Goal: Task Accomplishment & Management: Manage account settings

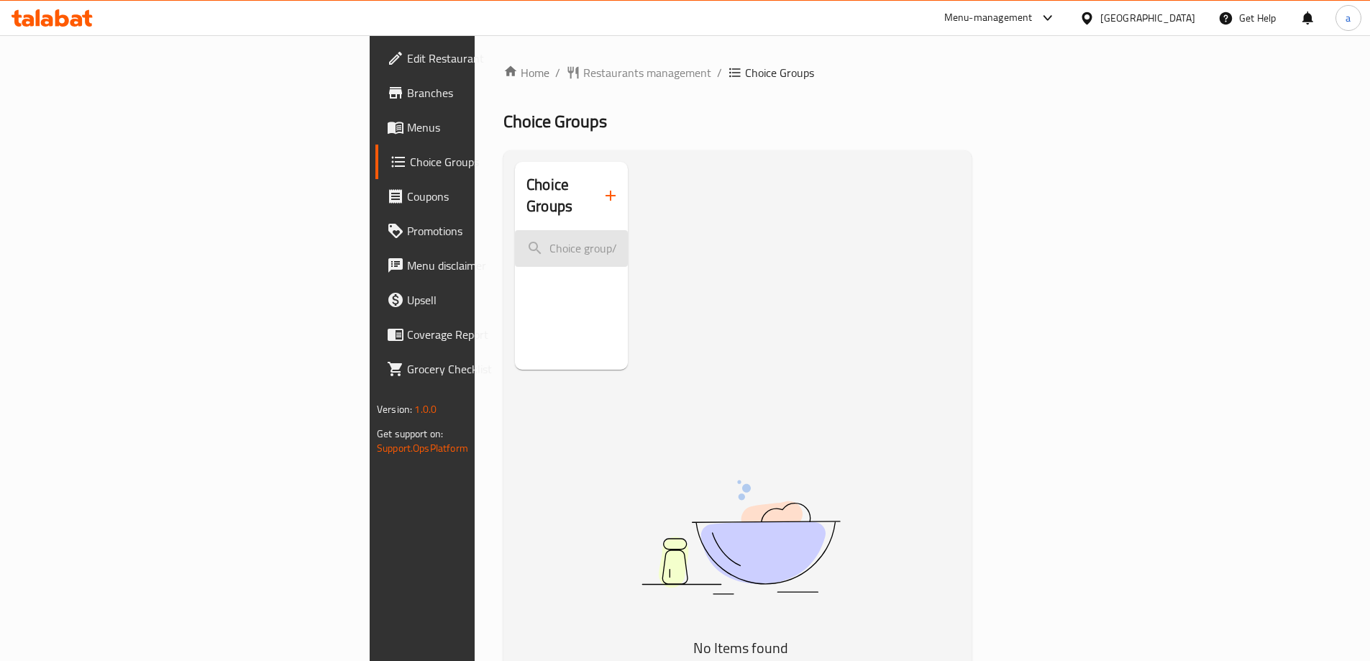
click at [515, 230] on input "search" at bounding box center [571, 248] width 113 height 37
click at [407, 135] on span "Menus" at bounding box center [497, 127] width 180 height 17
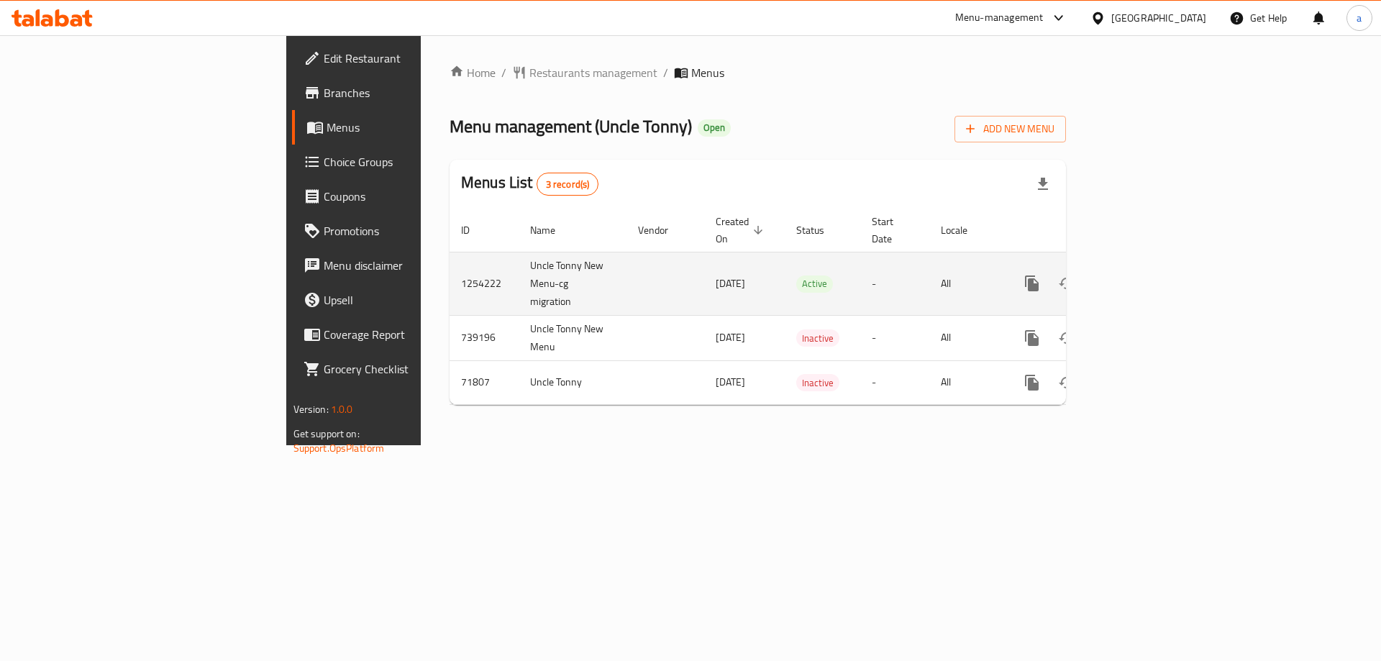
click at [1153, 282] on link "enhanced table" at bounding box center [1135, 283] width 35 height 35
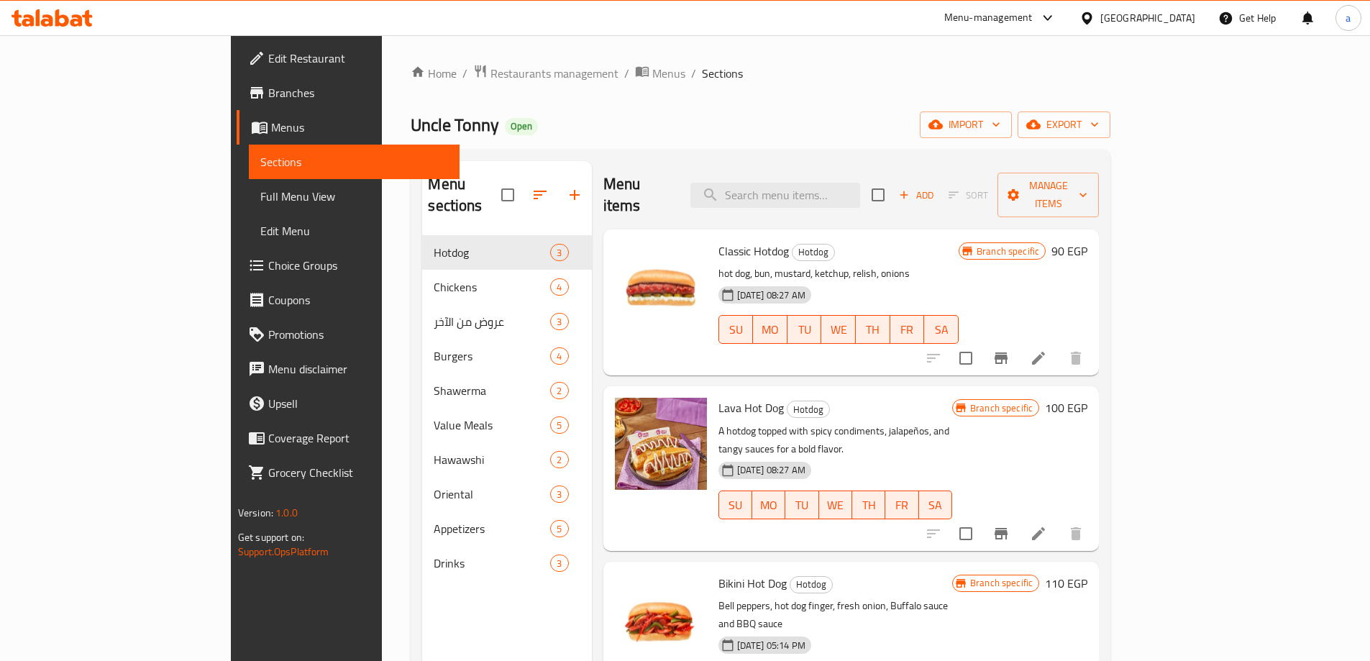
click at [820, 168] on div "Menu items Add Sort Manage items" at bounding box center [851, 195] width 496 height 68
click at [823, 183] on input "search" at bounding box center [775, 195] width 170 height 25
paste input "[PERSON_NAME]"
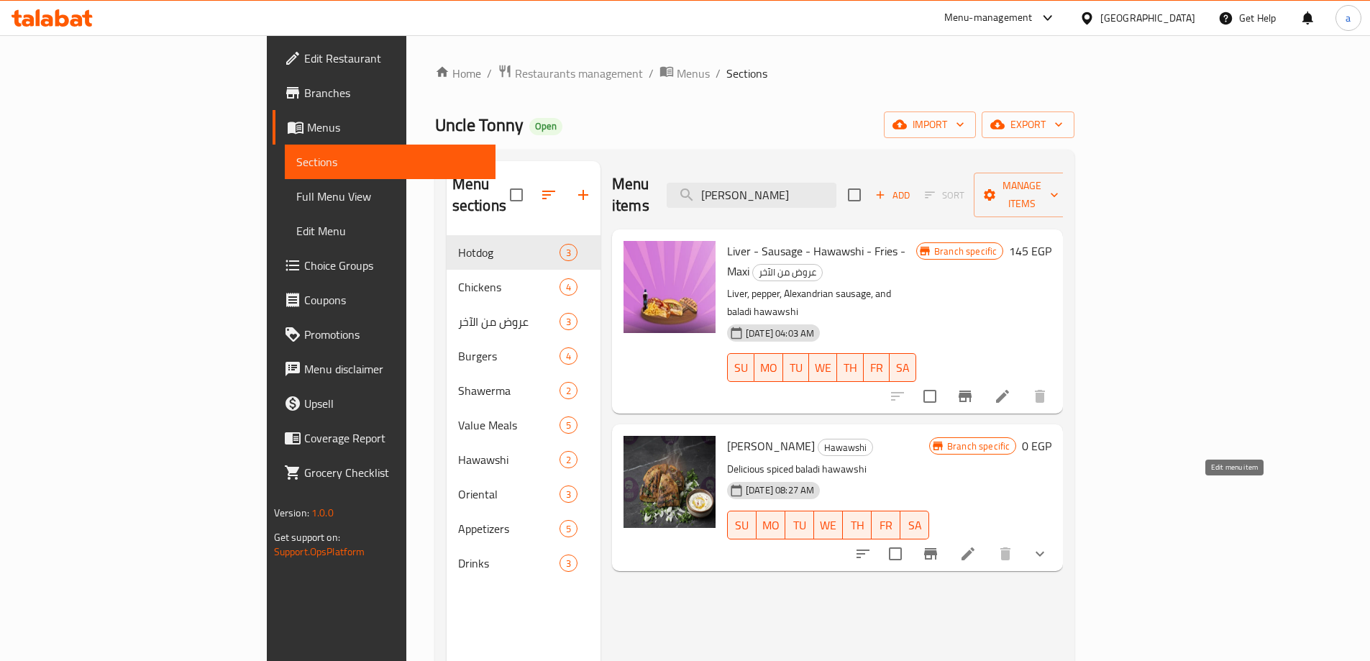
type input "[PERSON_NAME]"
click at [977, 545] on icon at bounding box center [967, 553] width 17 height 17
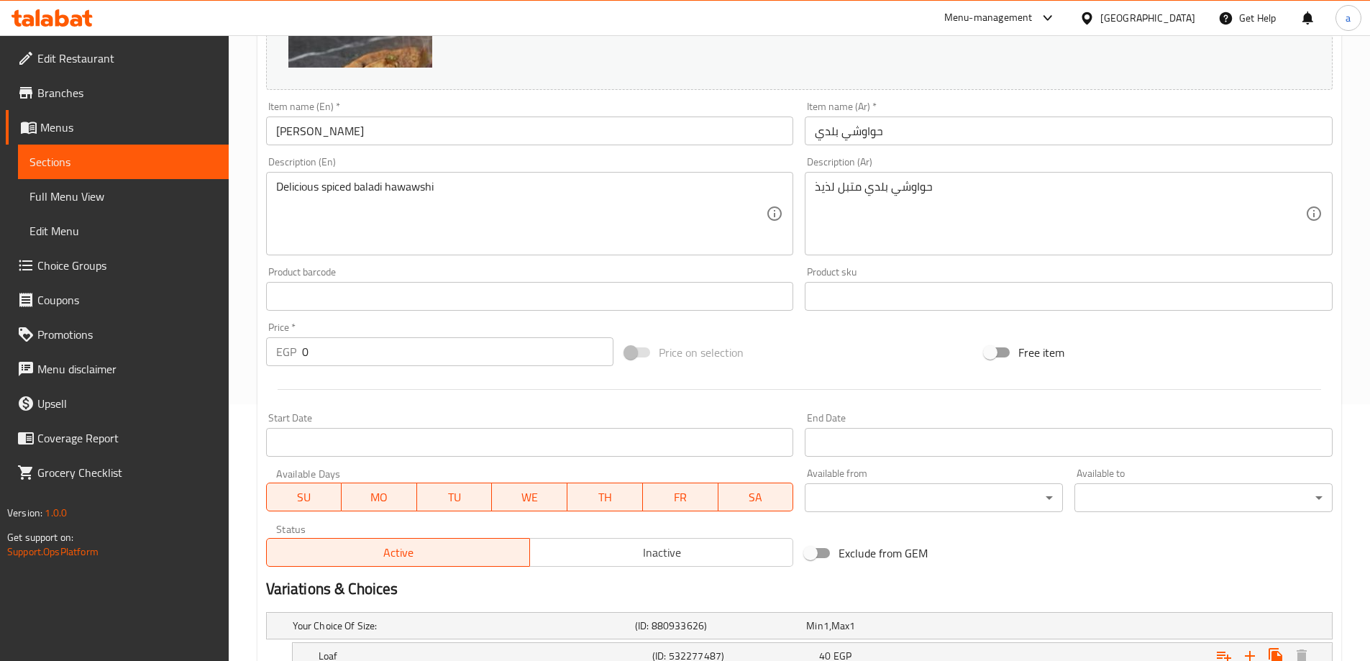
scroll to position [367, 0]
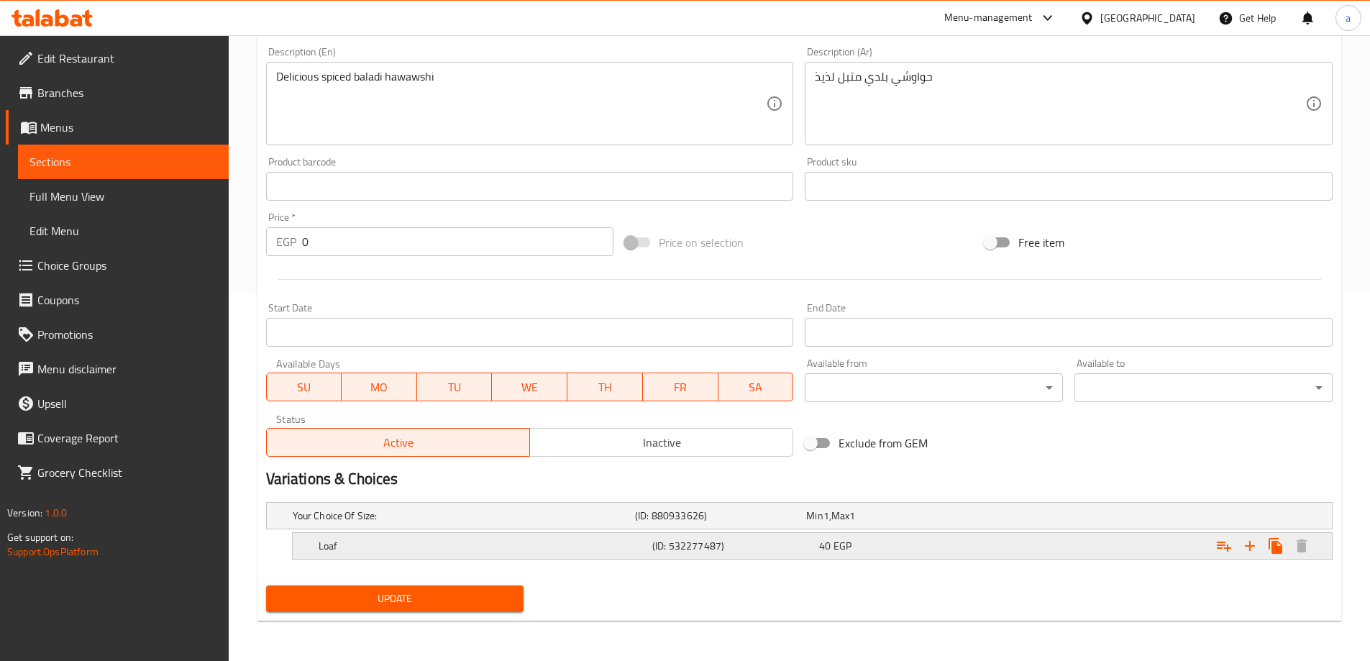
click at [884, 543] on div "40 EGP" at bounding box center [899, 546] width 161 height 14
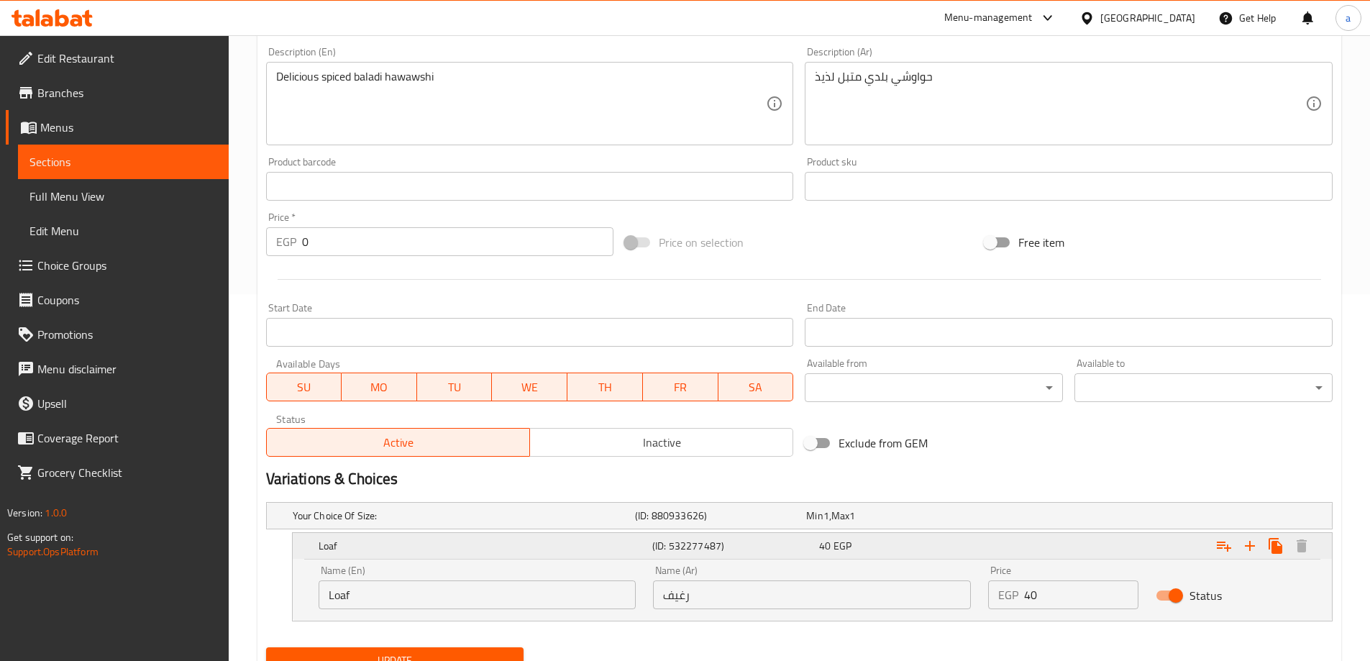
click at [884, 543] on div "40 EGP" at bounding box center [899, 546] width 161 height 14
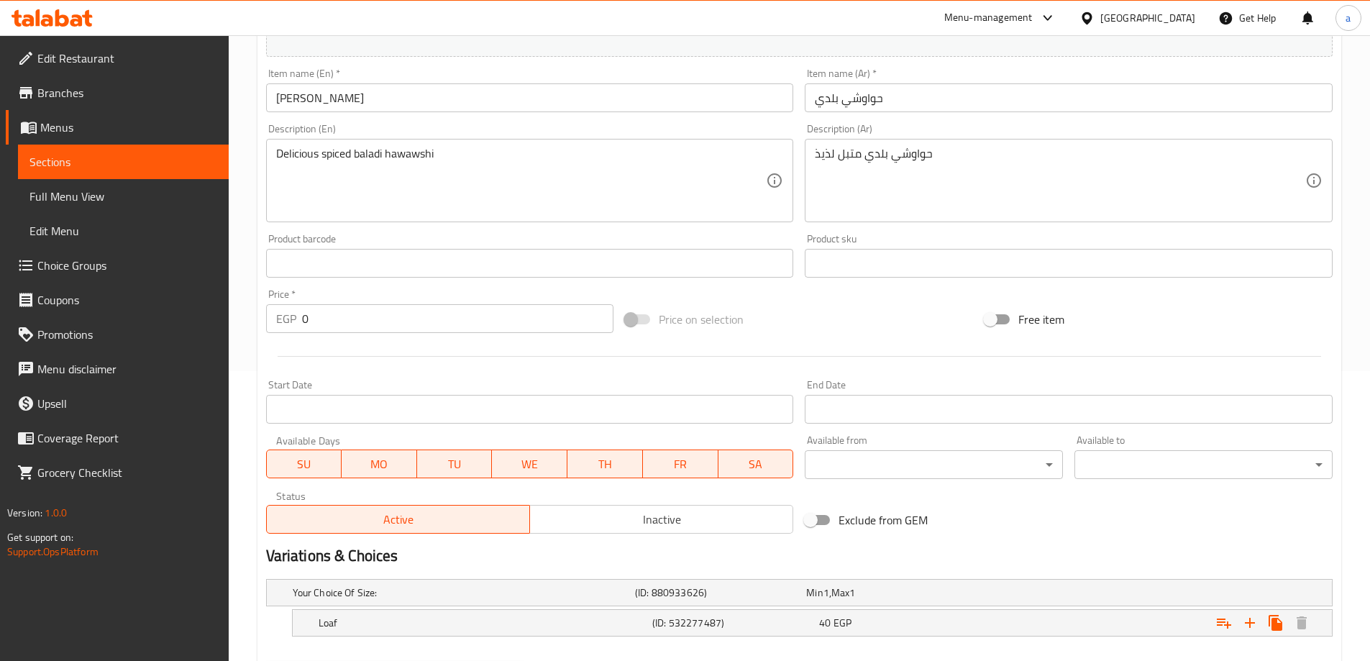
scroll to position [0, 0]
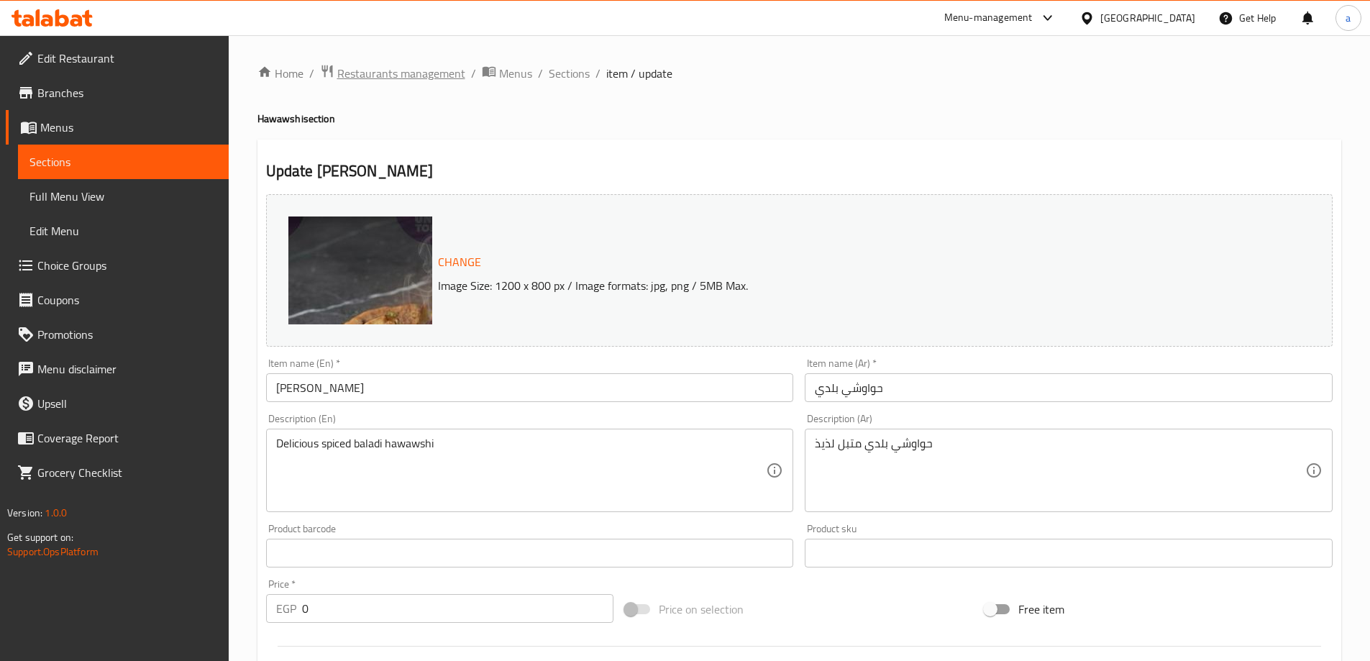
click at [360, 81] on span "Restaurants management" at bounding box center [401, 73] width 128 height 17
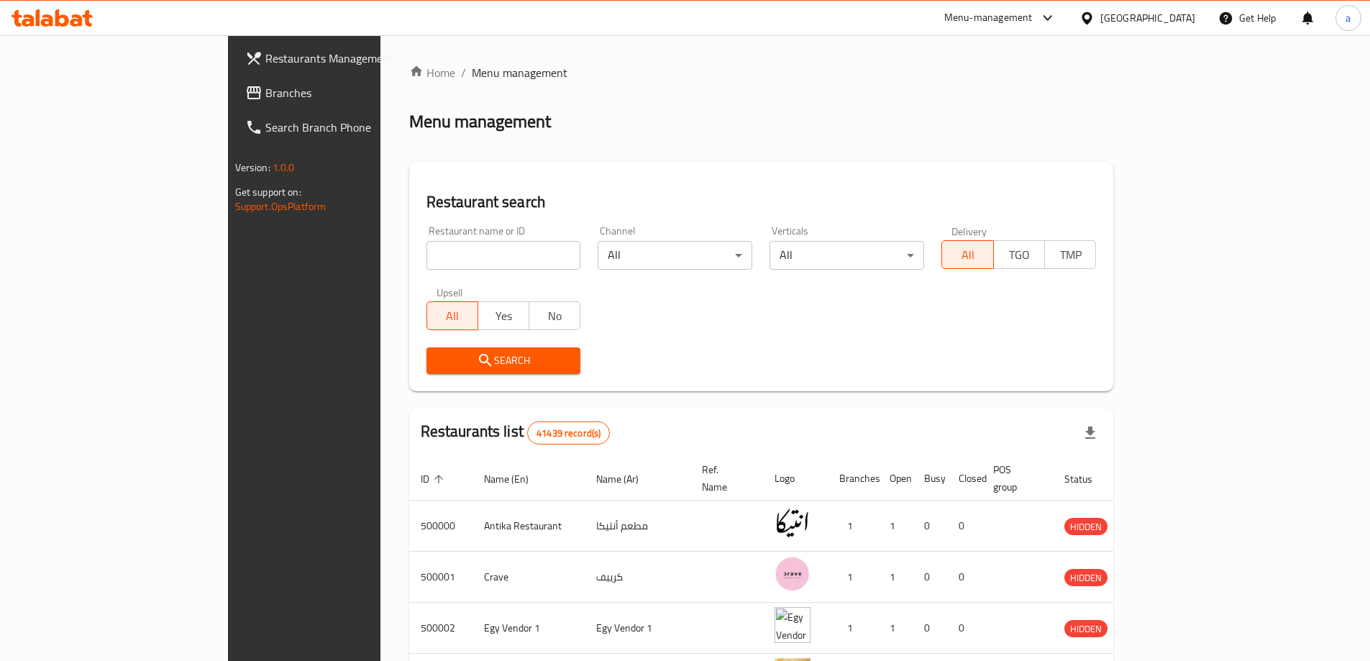
click at [234, 104] on link "Branches" at bounding box center [345, 93] width 223 height 35
